Goal: Task Accomplishment & Management: Use online tool/utility

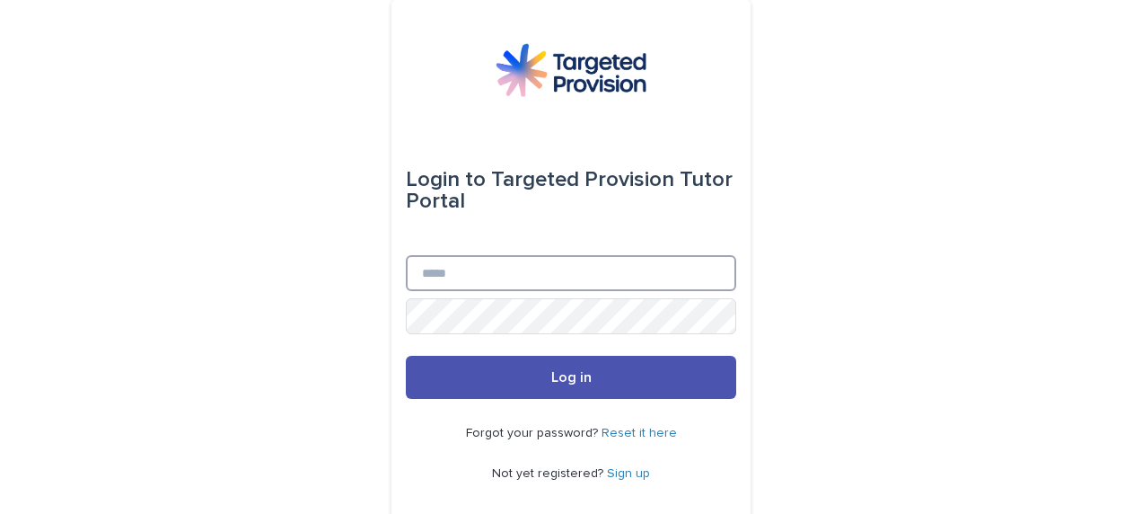
click at [548, 278] on input "Email" at bounding box center [571, 273] width 330 height 36
type input "**********"
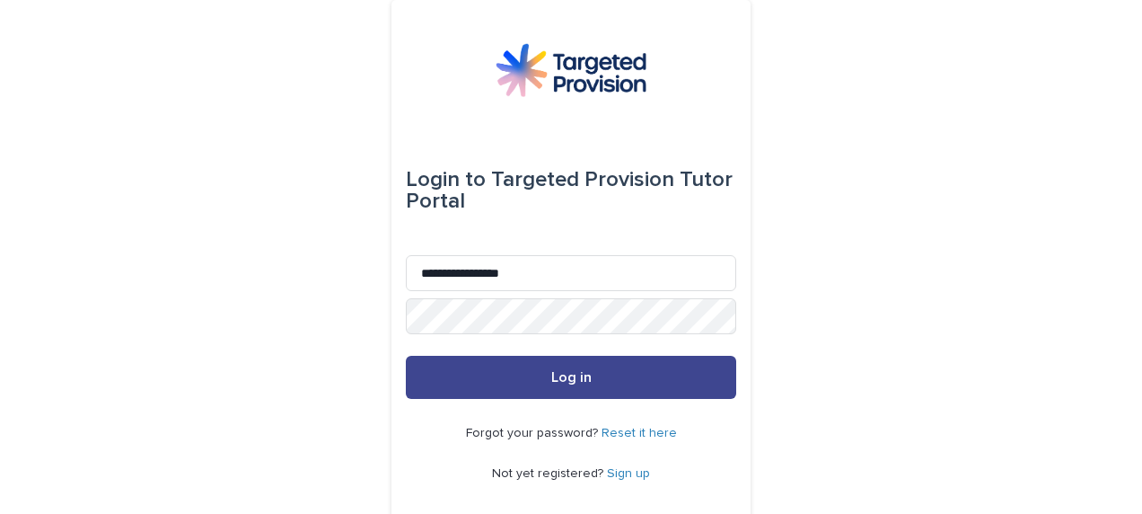
click at [551, 379] on span "Log in" at bounding box center [571, 377] width 40 height 14
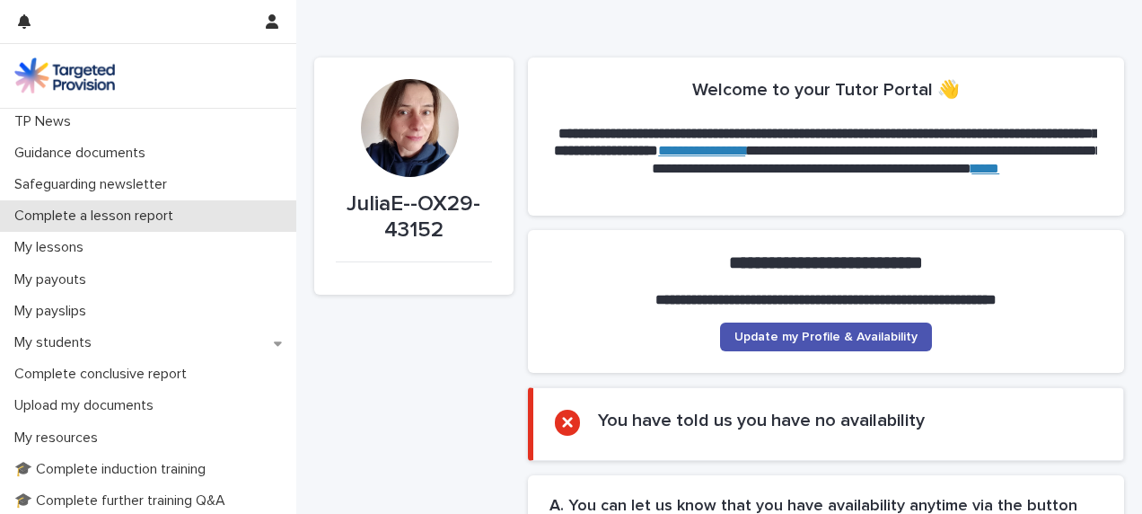
scroll to position [269, 0]
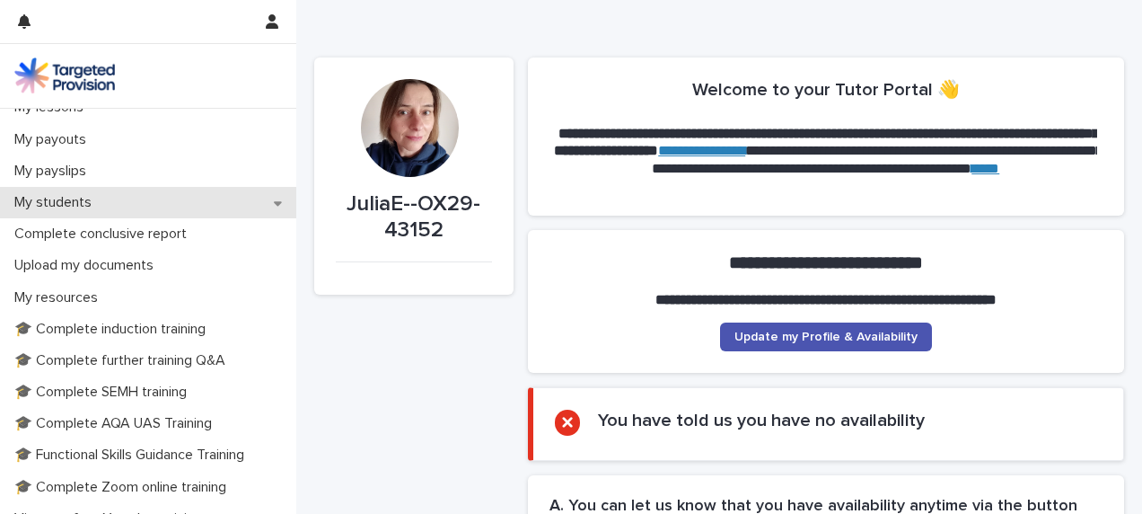
click at [187, 191] on div "My students" at bounding box center [148, 202] width 296 height 31
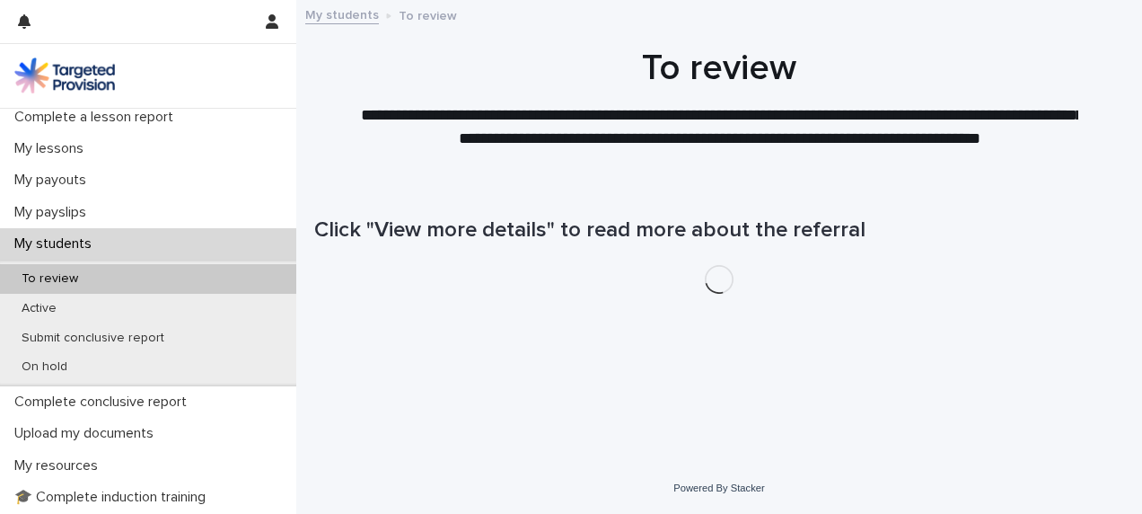
scroll to position [269, 0]
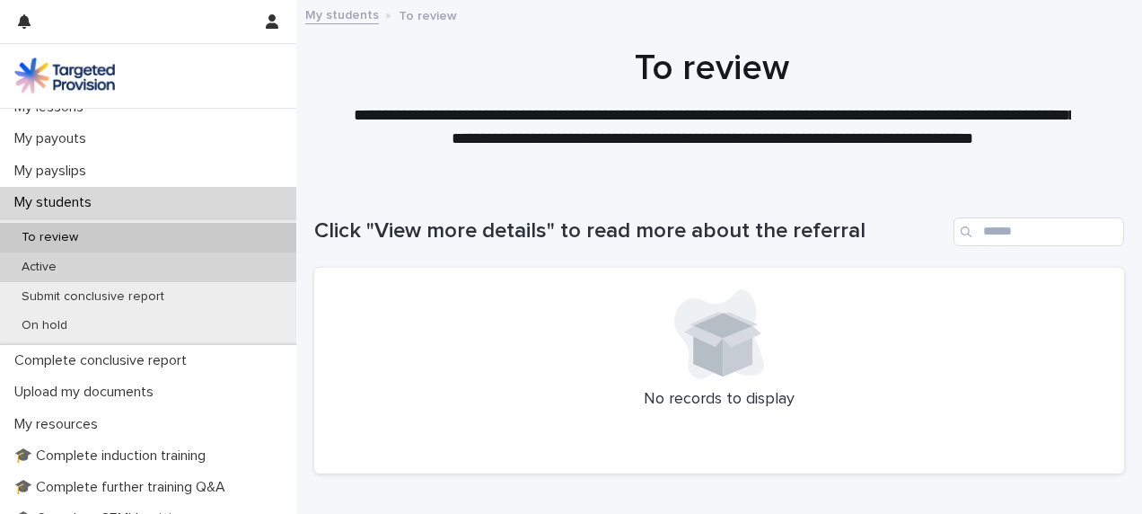
click at [151, 263] on div "Active" at bounding box center [148, 267] width 296 height 30
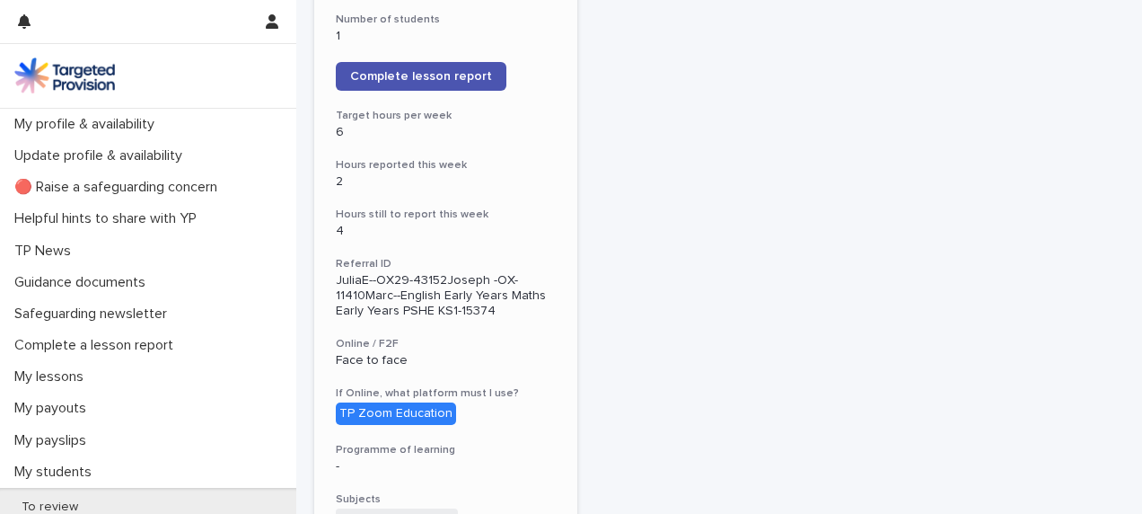
scroll to position [1527, 0]
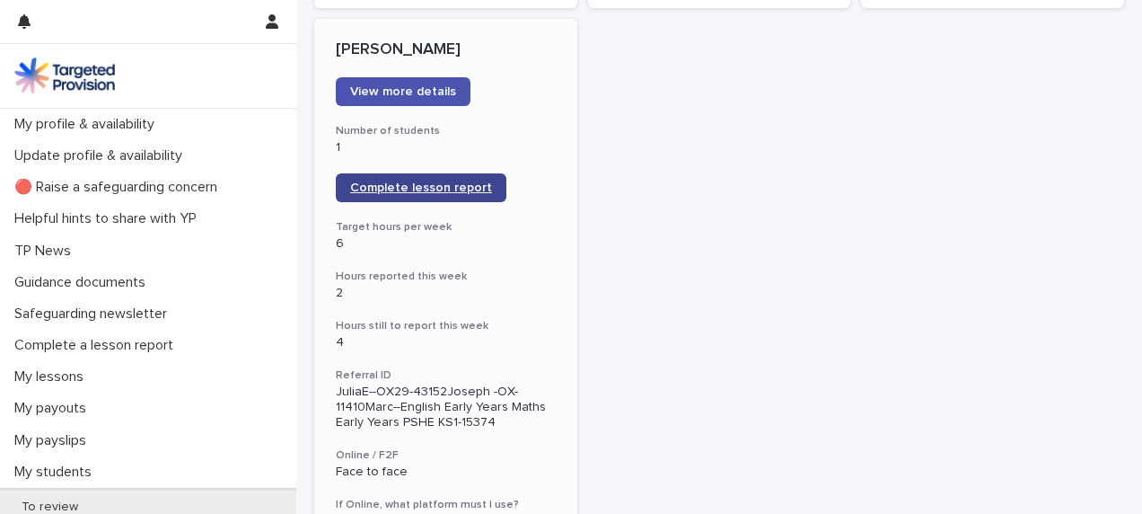
click at [410, 173] on link "Complete lesson report" at bounding box center [421, 187] width 171 height 29
